Goal: Find contact information: Find contact information

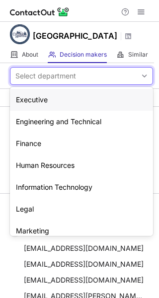
click at [74, 76] on div "Select department" at bounding box center [45, 76] width 61 height 10
click at [60, 165] on div "Human Resources" at bounding box center [81, 165] width 143 height 22
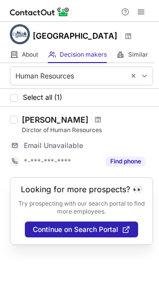
drag, startPoint x: 23, startPoint y: 118, endPoint x: 76, endPoint y: 123, distance: 53.4
click at [76, 123] on div "Michele Bailey" at bounding box center [55, 120] width 67 height 10
copy div "Michele Bailey"
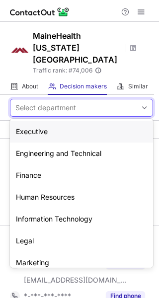
click at [61, 103] on div "Select department" at bounding box center [45, 108] width 61 height 10
click at [41, 186] on div "Human Resources" at bounding box center [81, 197] width 143 height 22
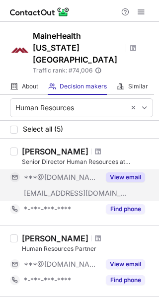
click at [144, 172] on button "View email" at bounding box center [125, 177] width 39 height 10
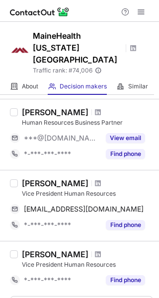
scroll to position [199, 0]
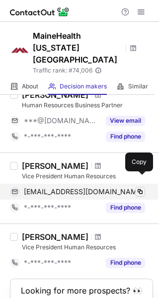
click at [139, 188] on span at bounding box center [140, 192] width 8 height 8
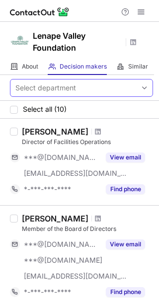
click at [65, 82] on div "Select department" at bounding box center [73, 88] width 126 height 16
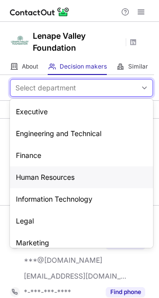
click at [53, 169] on div "Human Resources" at bounding box center [81, 177] width 143 height 22
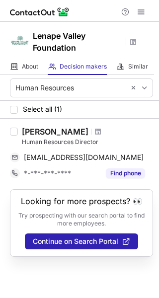
drag, startPoint x: 22, startPoint y: 131, endPoint x: 114, endPoint y: 132, distance: 91.4
click at [114, 132] on div "[PERSON_NAME]" at bounding box center [87, 132] width 131 height 10
copy div "[PERSON_NAME]"
